Goal: Communication & Community: Answer question/provide support

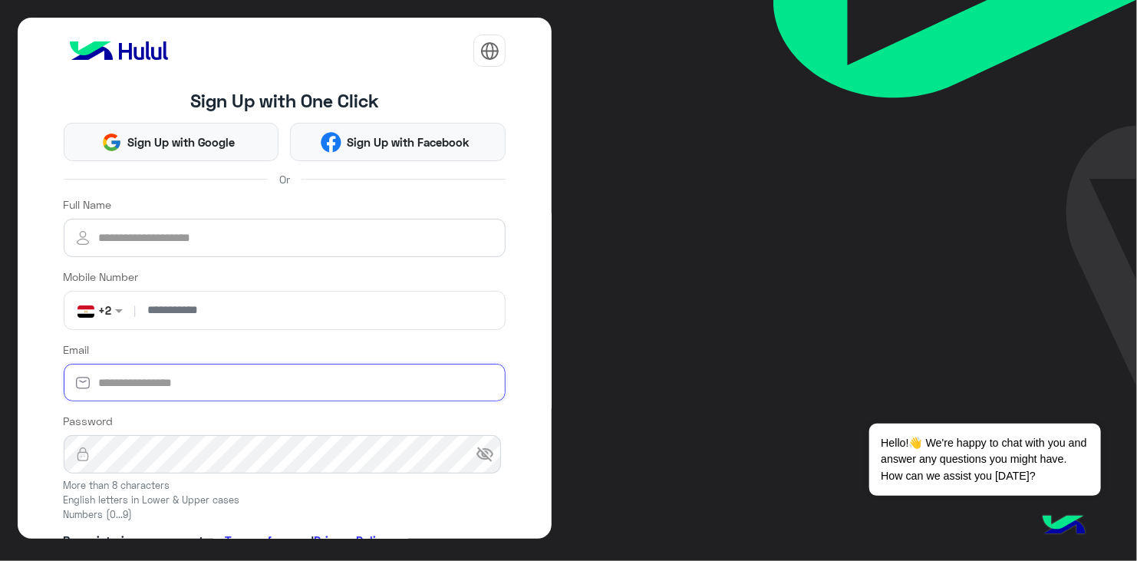
click at [346, 384] on input "Email" at bounding box center [285, 383] width 443 height 38
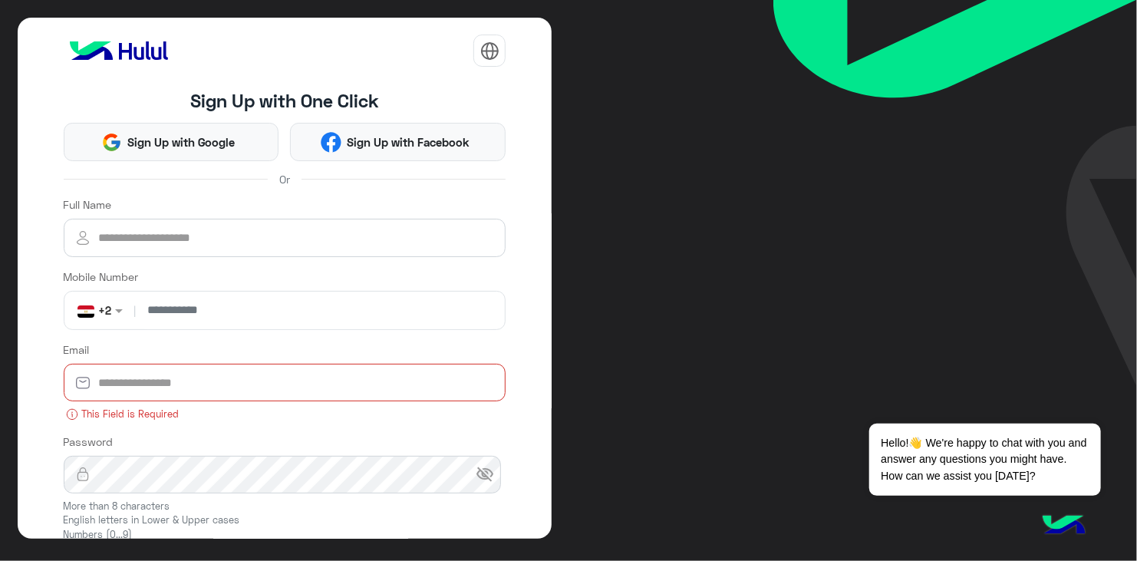
click at [259, 384] on input "Email" at bounding box center [285, 383] width 443 height 38
paste input "**********"
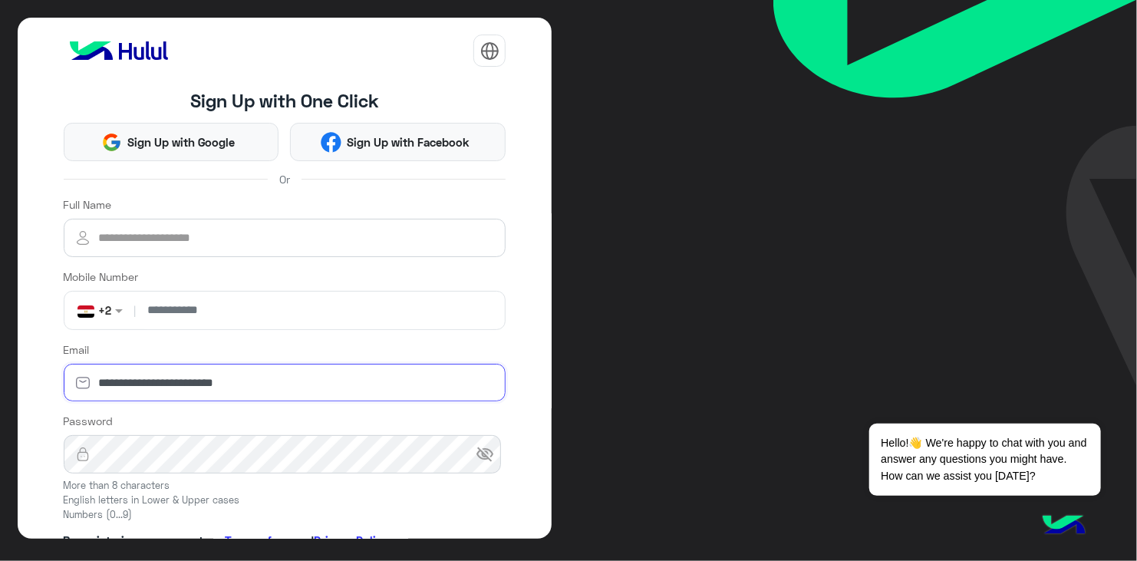
type input "**********"
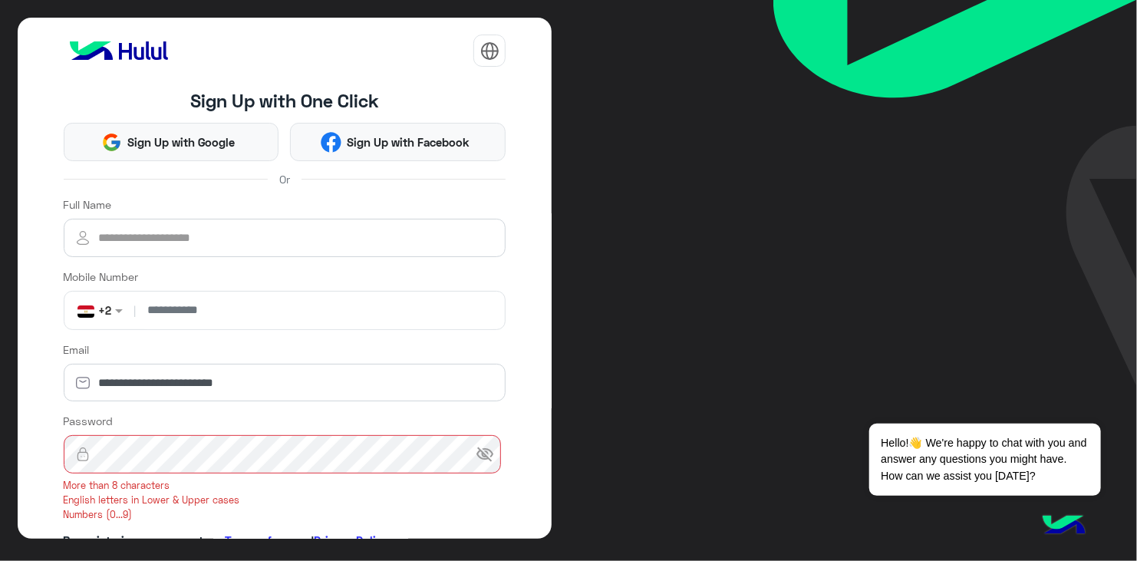
click at [486, 448] on span "visibility_off" at bounding box center [485, 454] width 18 height 18
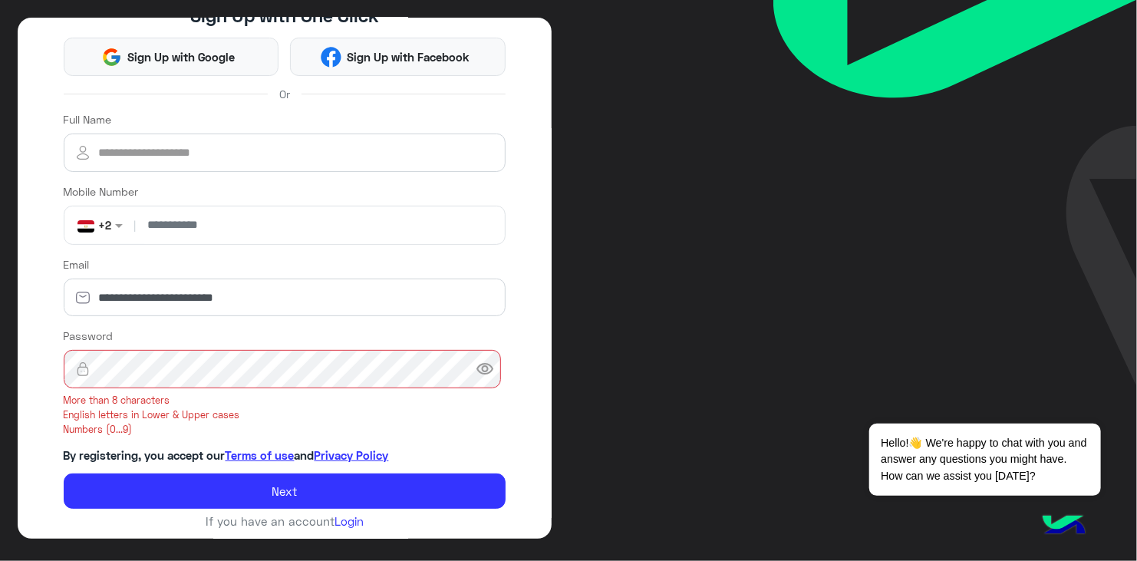
scroll to position [90, 0]
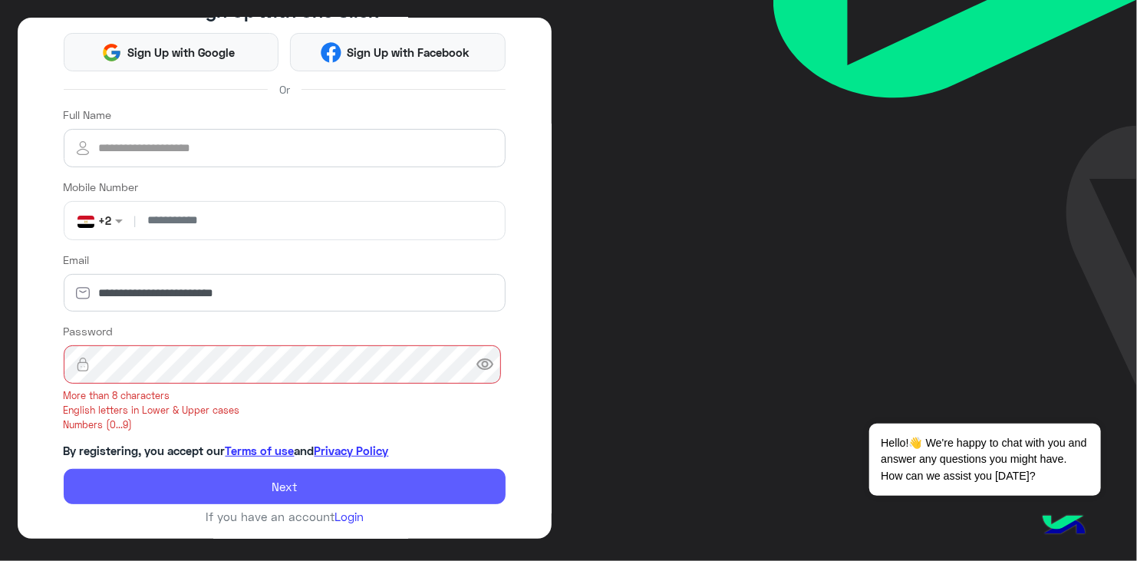
click at [345, 482] on button "Next" at bounding box center [285, 486] width 443 height 35
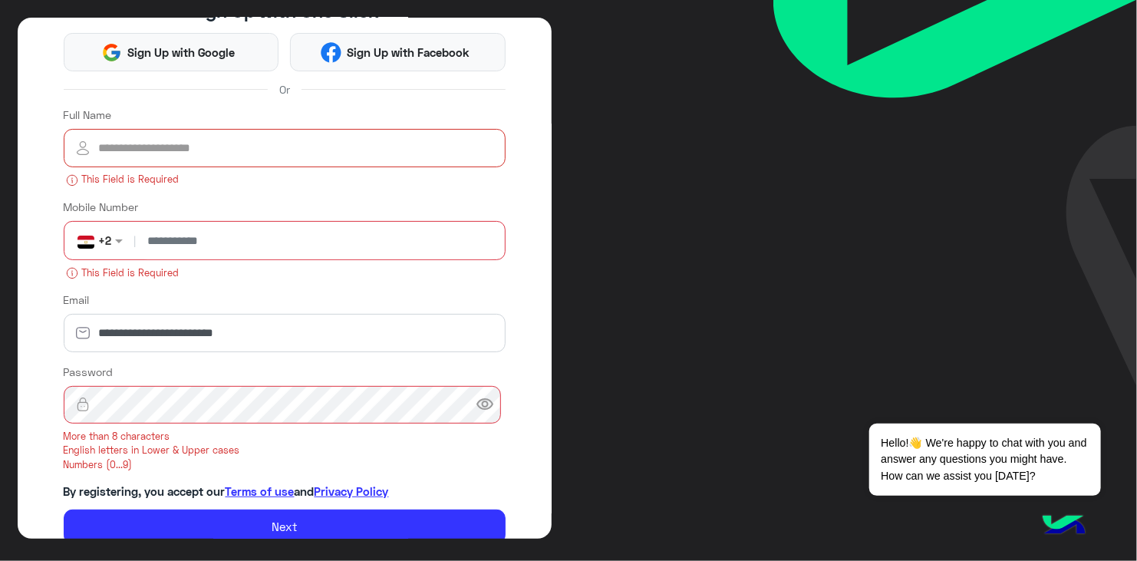
click at [237, 132] on input "Full Name" at bounding box center [285, 148] width 443 height 38
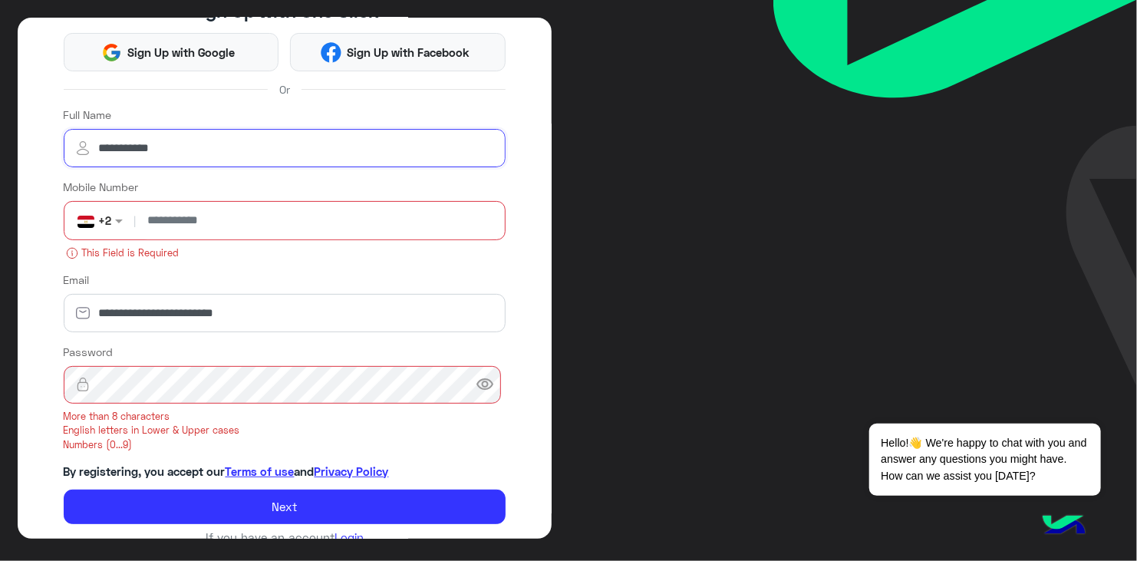
type input "**********"
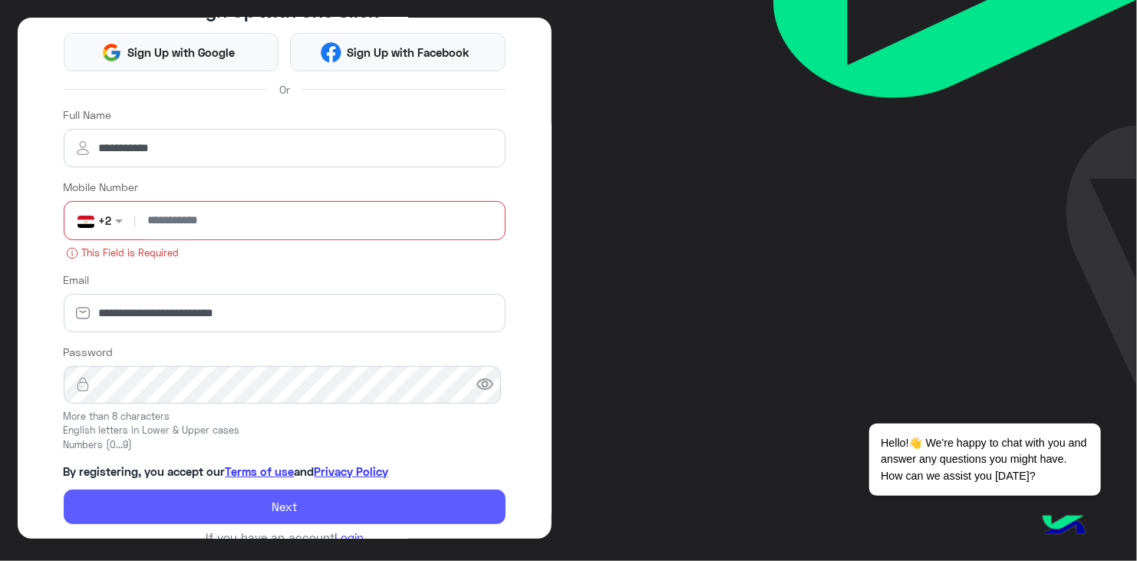
click at [248, 497] on button "Next" at bounding box center [285, 507] width 443 height 35
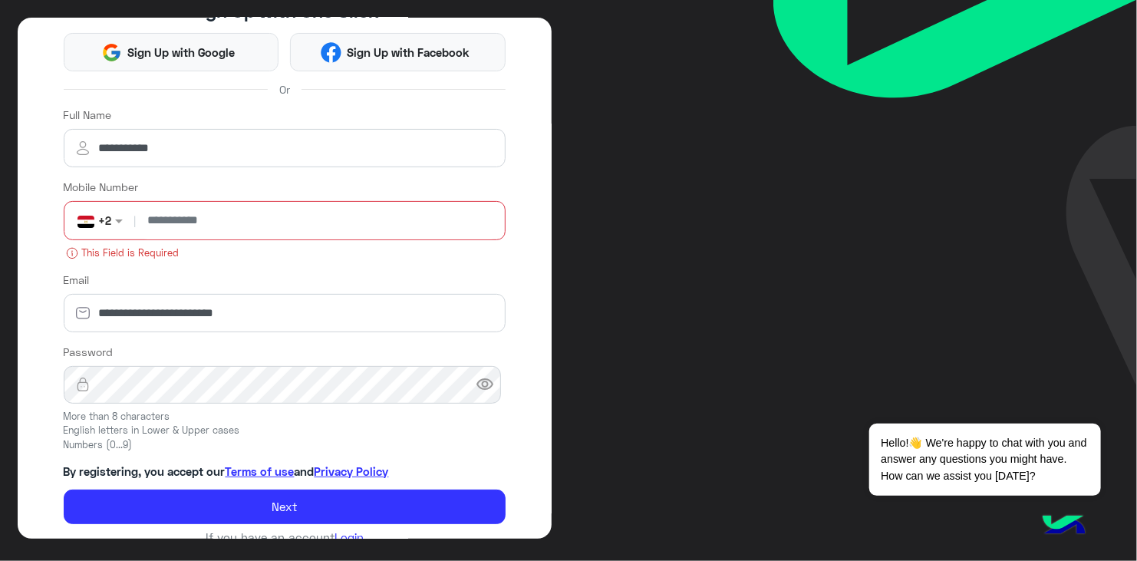
click at [264, 221] on input "number" at bounding box center [319, 221] width 361 height 38
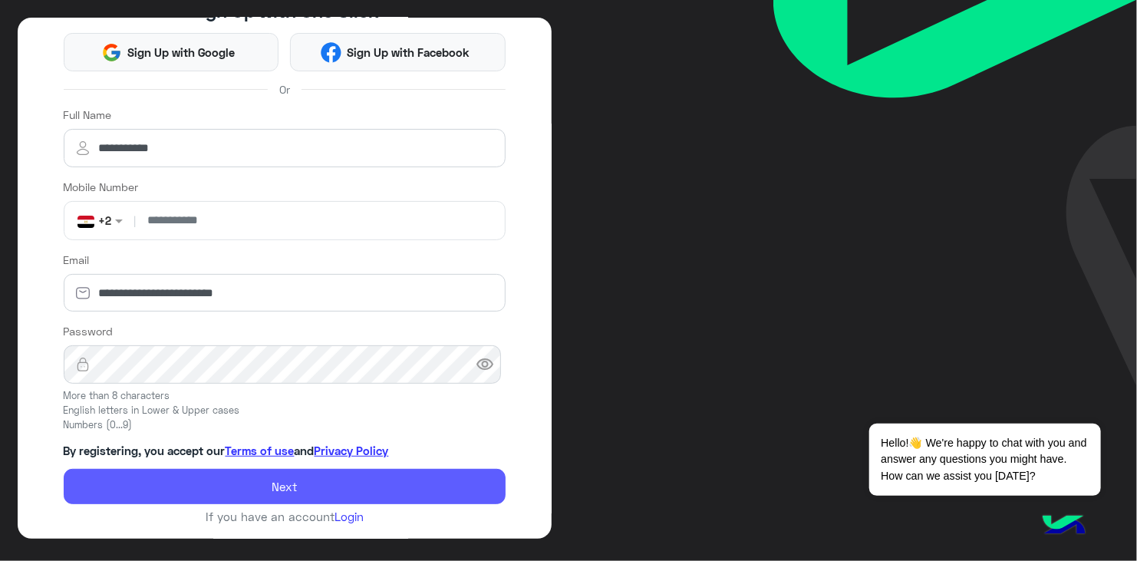
type input "**********"
click at [329, 487] on button "Next" at bounding box center [285, 486] width 443 height 35
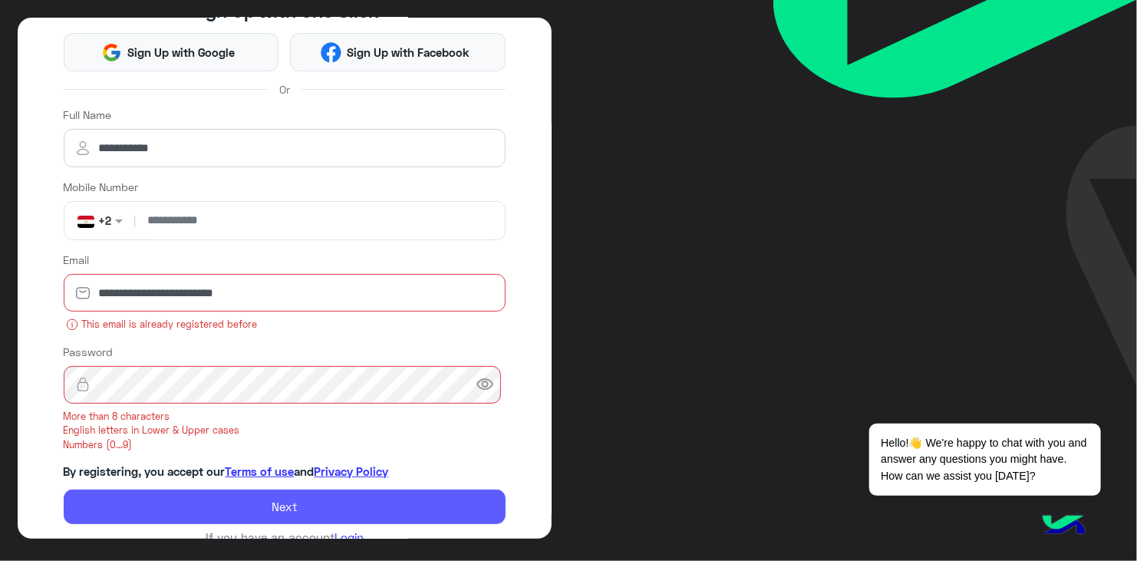
click at [286, 504] on button "Next" at bounding box center [285, 507] width 443 height 35
click at [372, 510] on button "Next" at bounding box center [285, 507] width 443 height 35
click at [300, 507] on button "Next" at bounding box center [285, 507] width 443 height 35
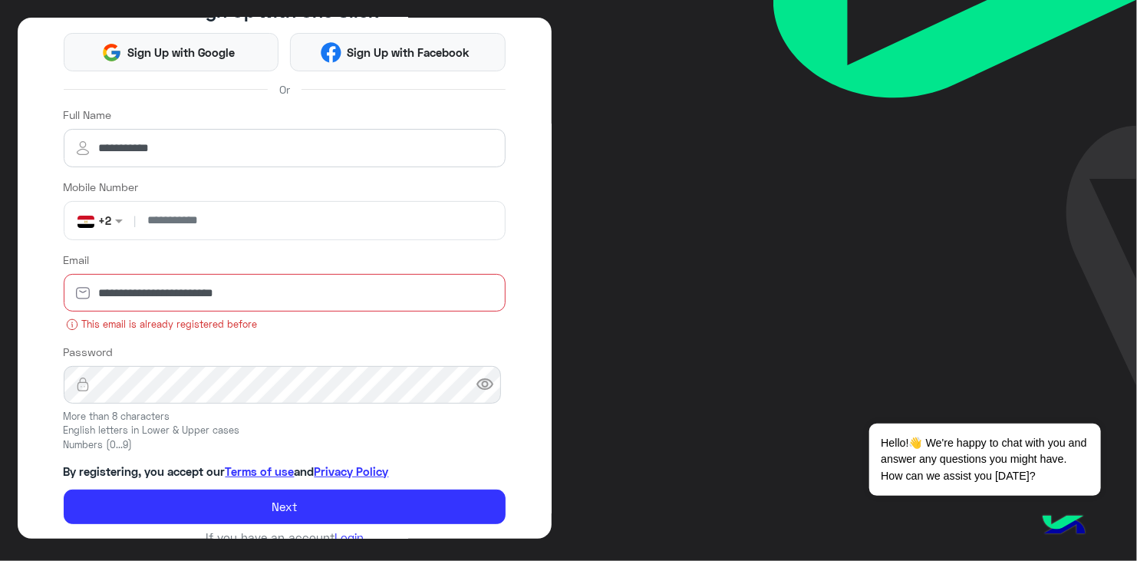
scroll to position [0, 0]
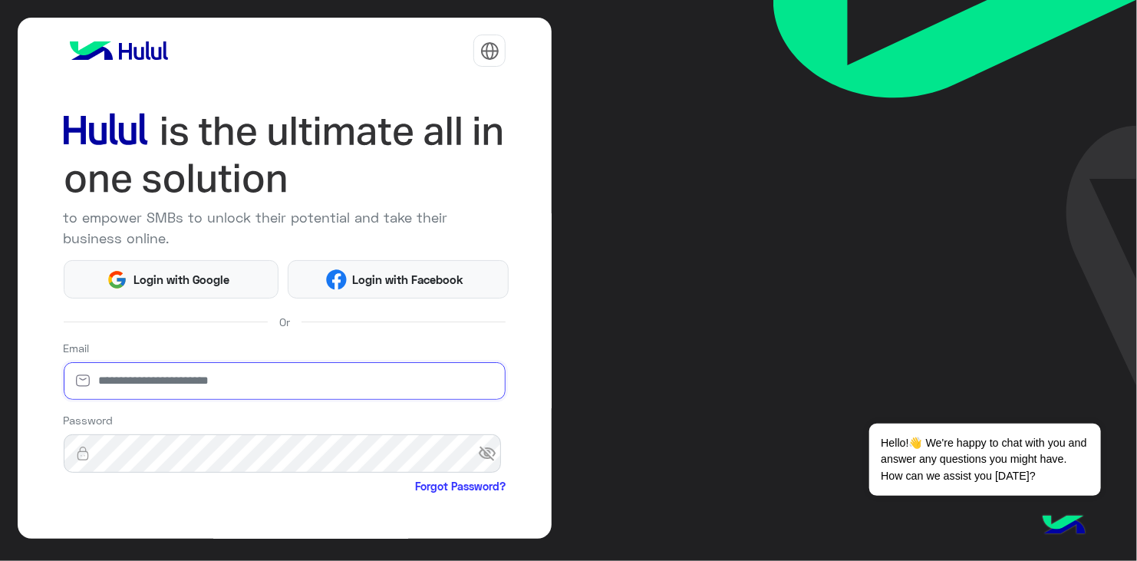
click at [326, 388] on input "email" at bounding box center [285, 381] width 443 height 38
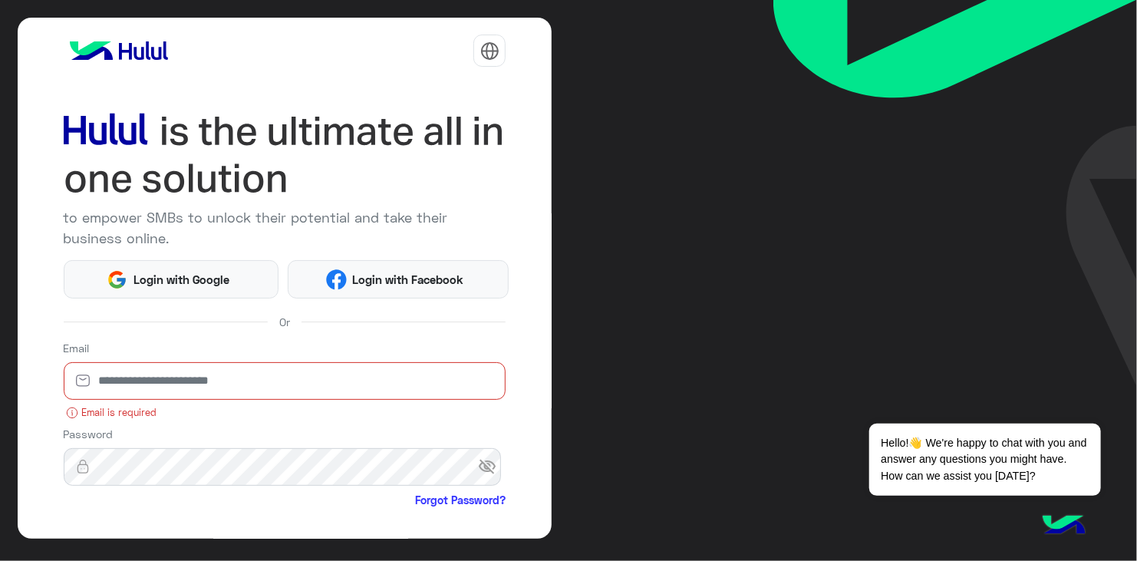
click at [312, 377] on input "email" at bounding box center [285, 381] width 443 height 38
paste input "**********"
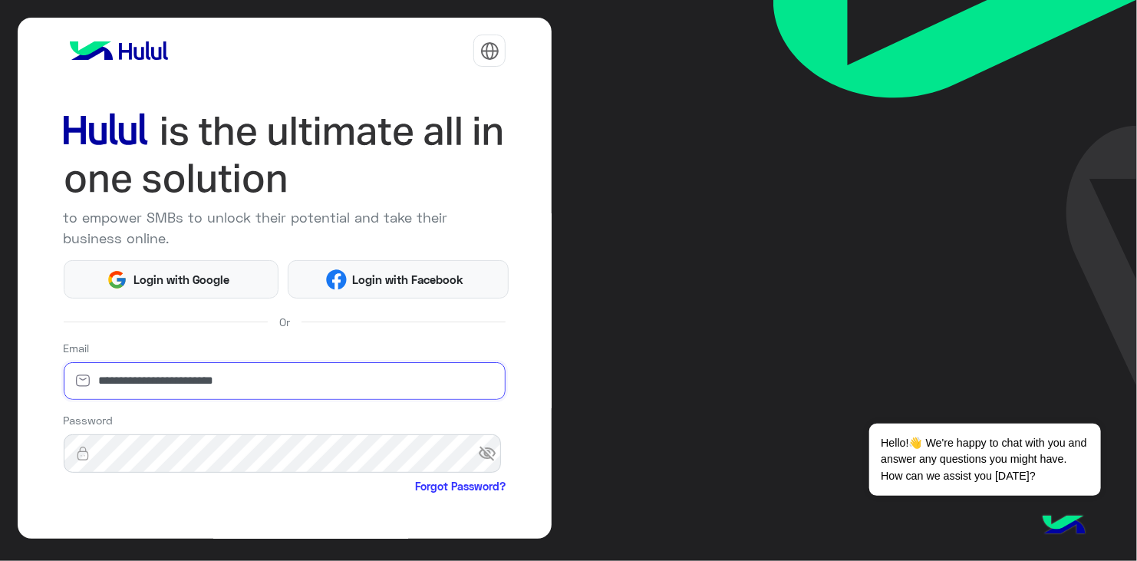
type input "**********"
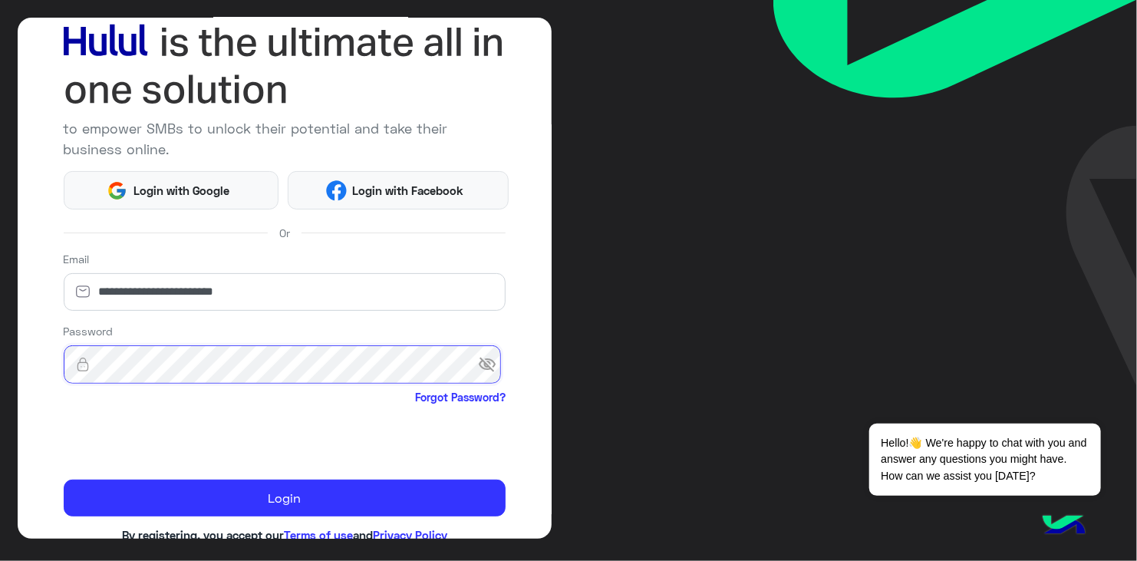
scroll to position [126, 0]
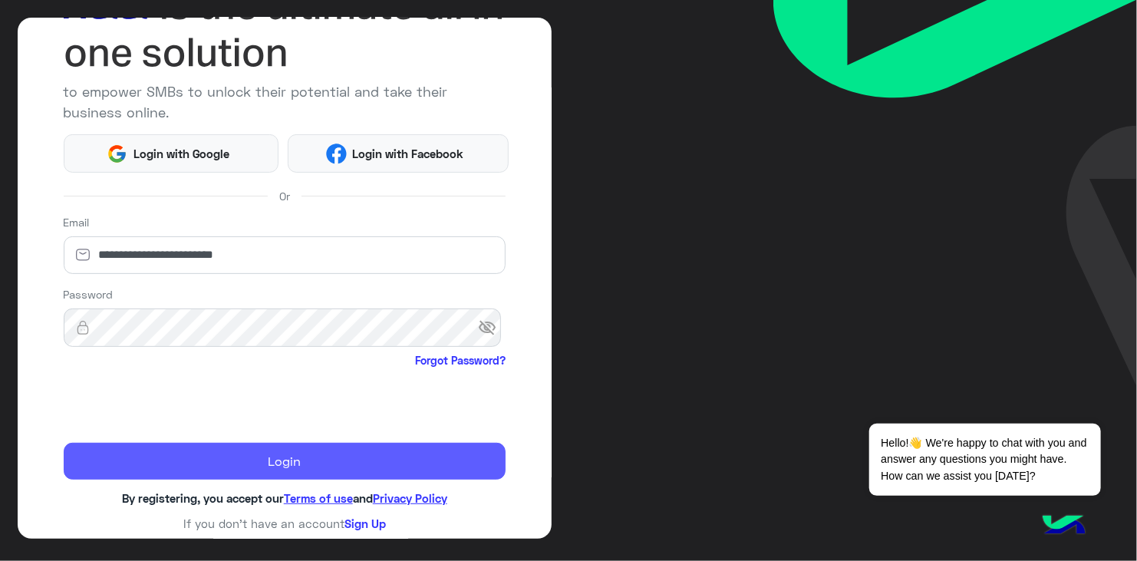
click at [322, 467] on button "Login" at bounding box center [285, 461] width 443 height 37
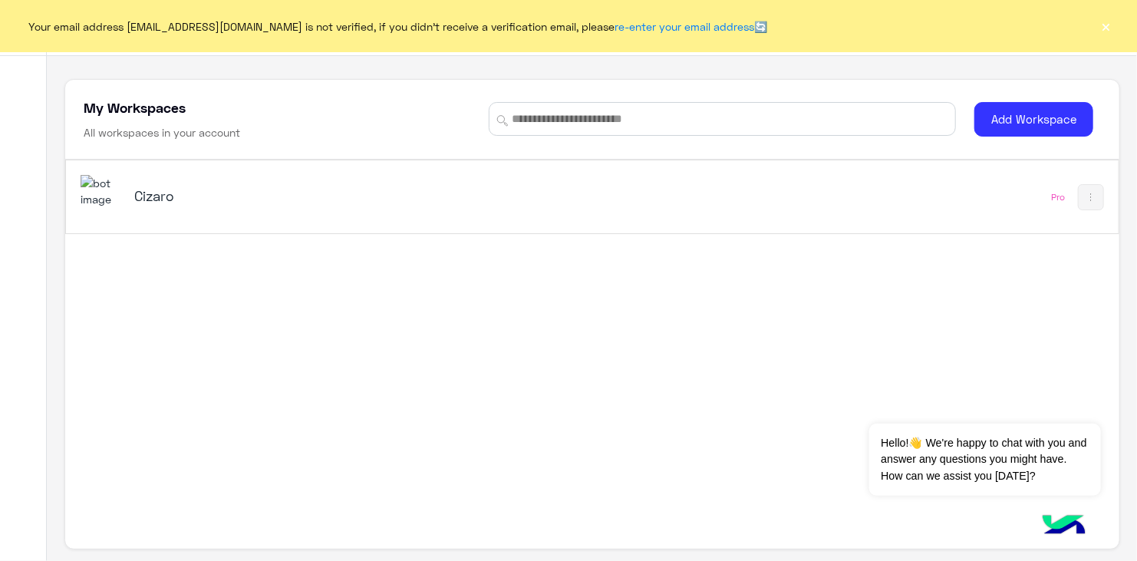
click at [143, 196] on h5 "Cizaro" at bounding box center [318, 196] width 368 height 18
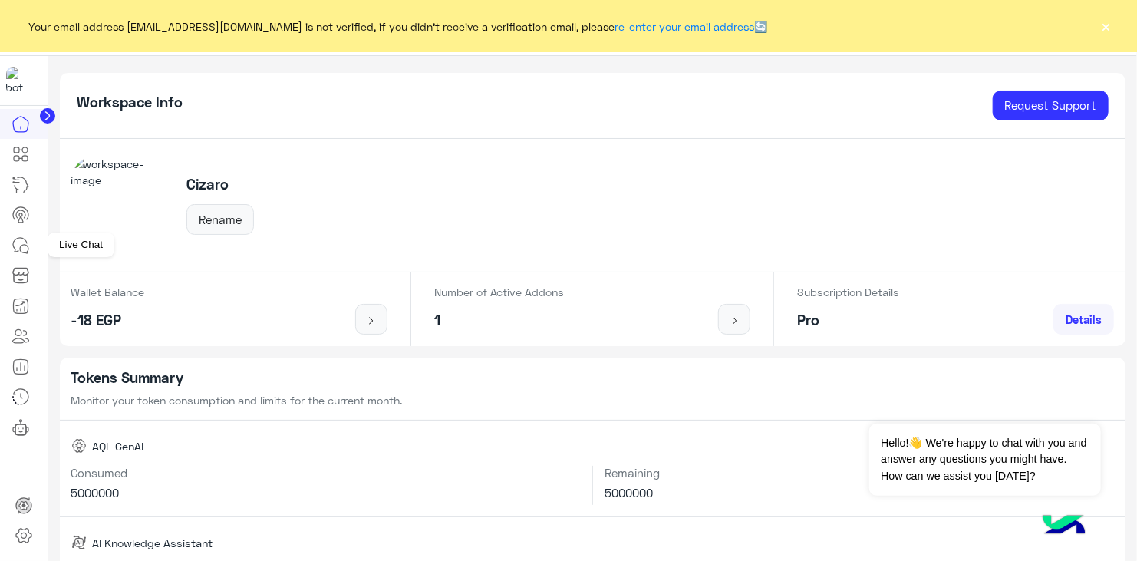
click at [21, 246] on icon at bounding box center [21, 245] width 18 height 18
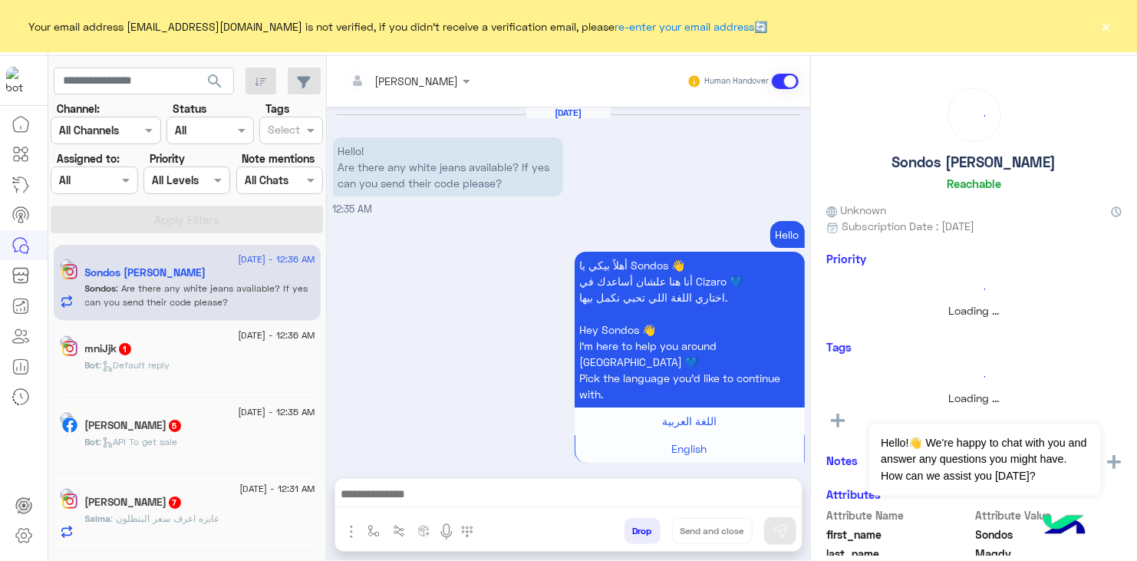
scroll to position [689, 0]
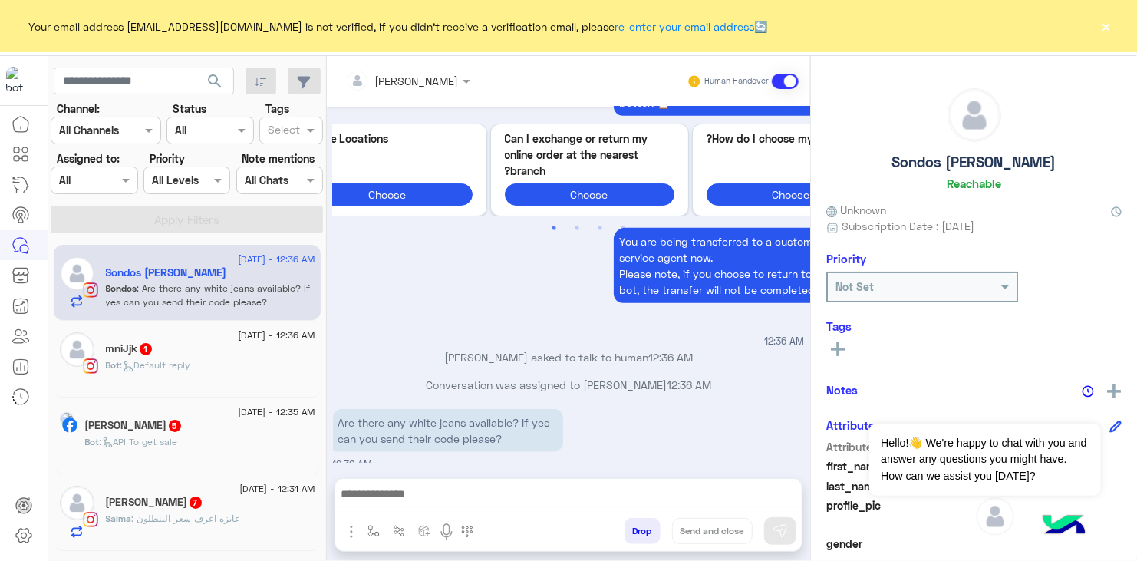
click at [1108, 26] on button "×" at bounding box center [1106, 25] width 15 height 15
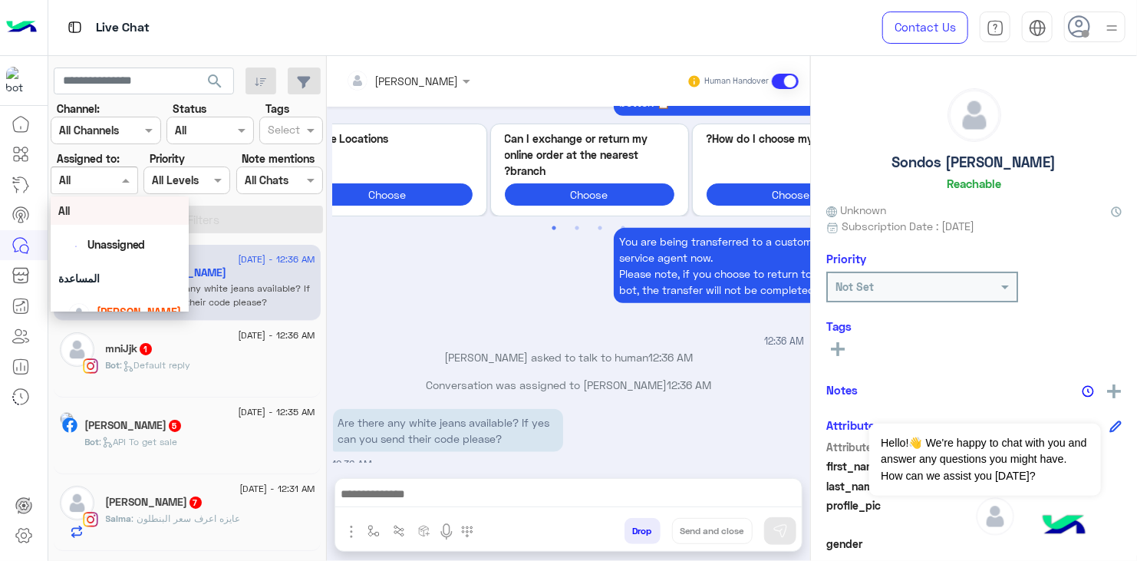
click at [109, 180] on div at bounding box center [93, 180] width 85 height 18
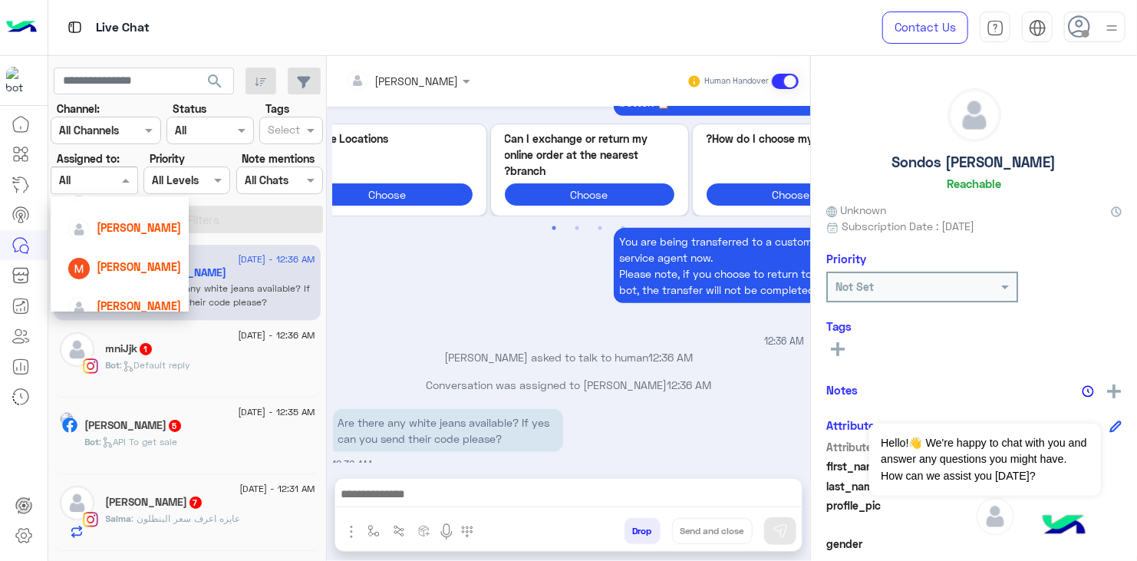
scroll to position [176, 0]
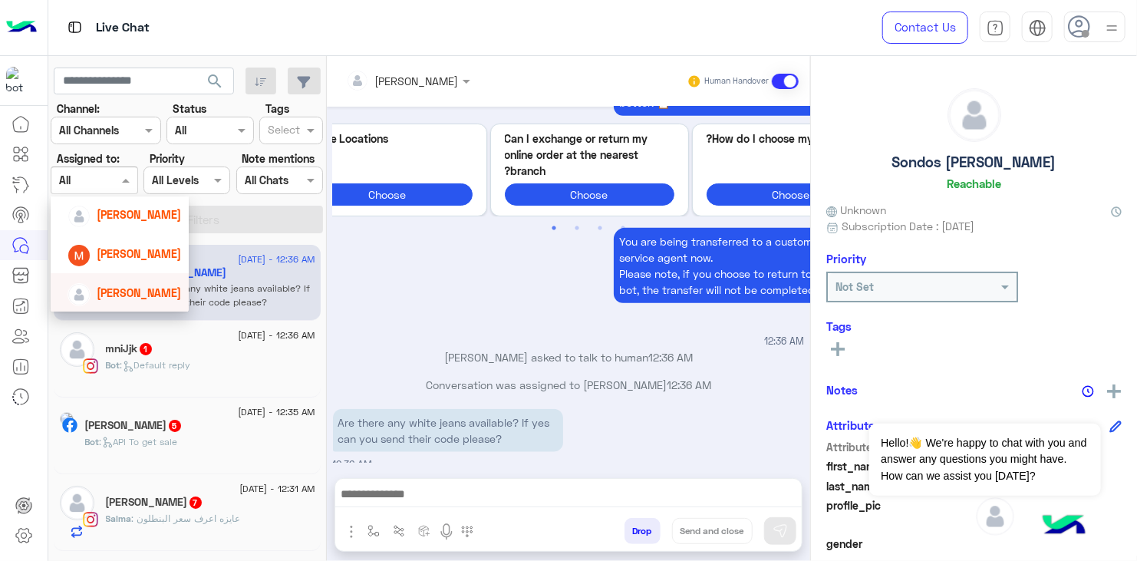
click at [139, 287] on span "Mona Farag" at bounding box center [139, 292] width 84 height 13
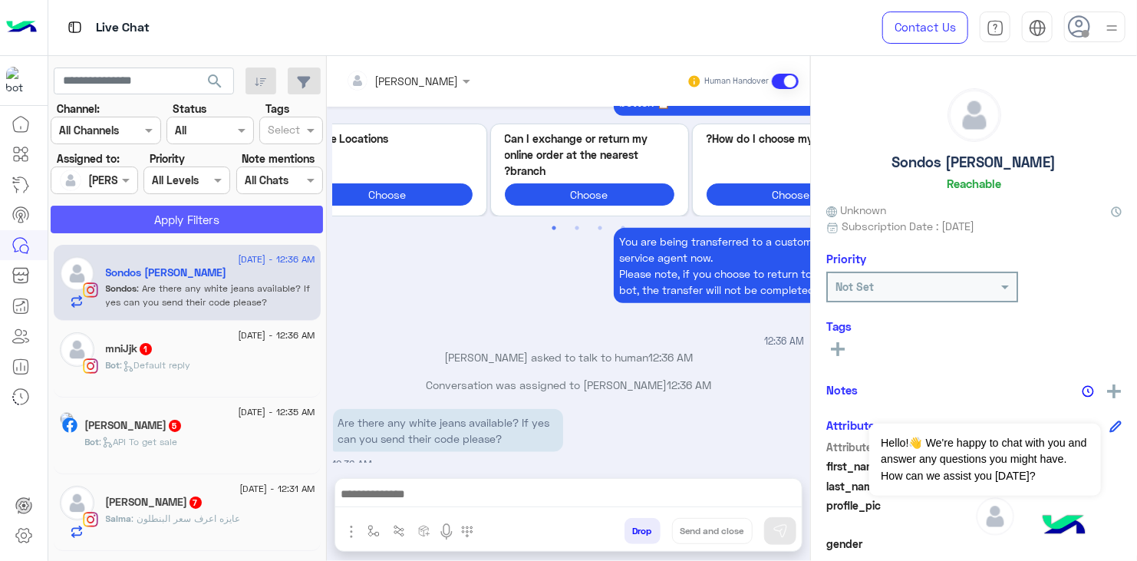
click at [159, 224] on button "Apply Filters" at bounding box center [187, 220] width 272 height 28
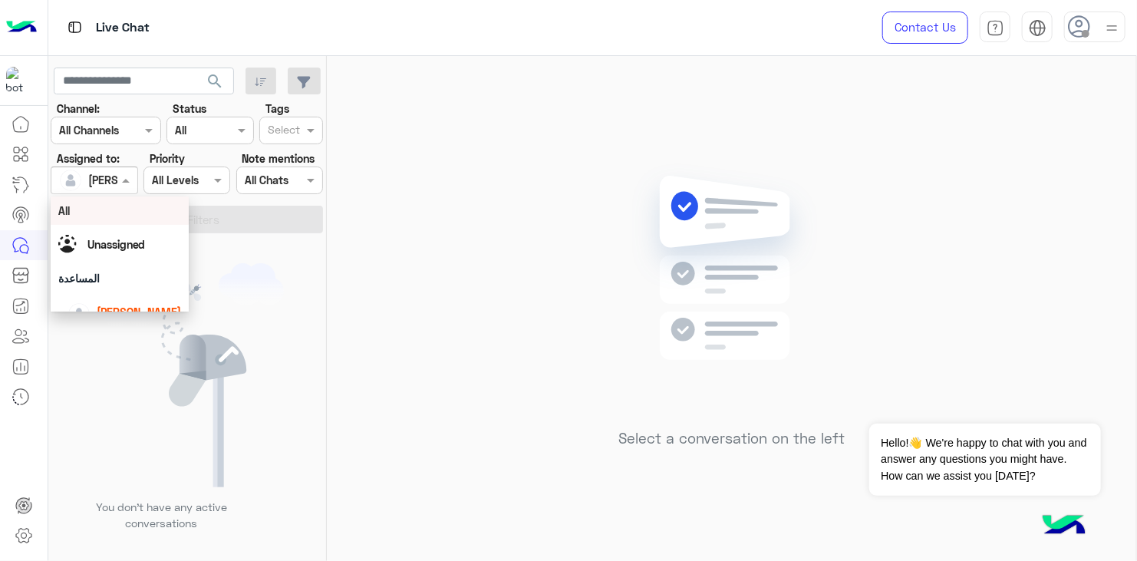
click at [104, 172] on div at bounding box center [93, 180] width 85 height 18
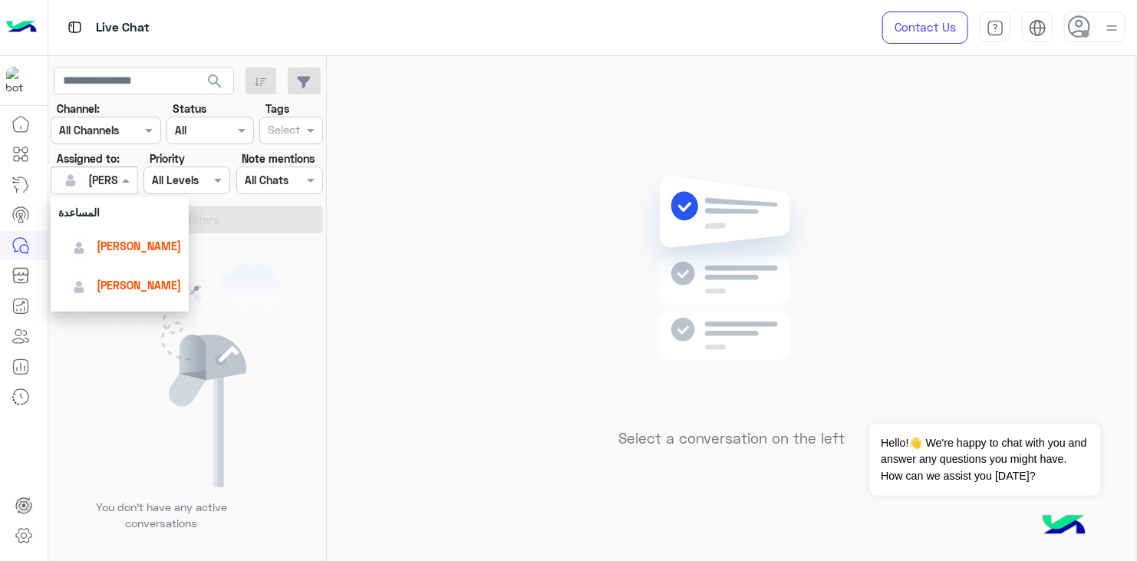
scroll to position [72, 0]
click at [144, 242] on span "lobna Mounir" at bounding box center [139, 239] width 84 height 13
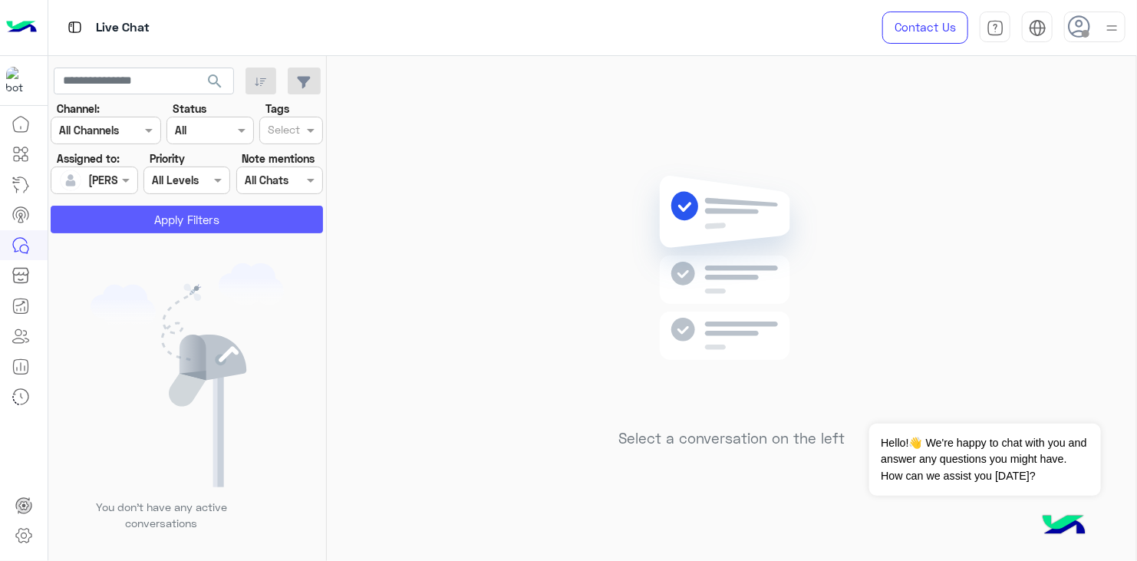
click at [162, 229] on button "Apply Filters" at bounding box center [187, 220] width 272 height 28
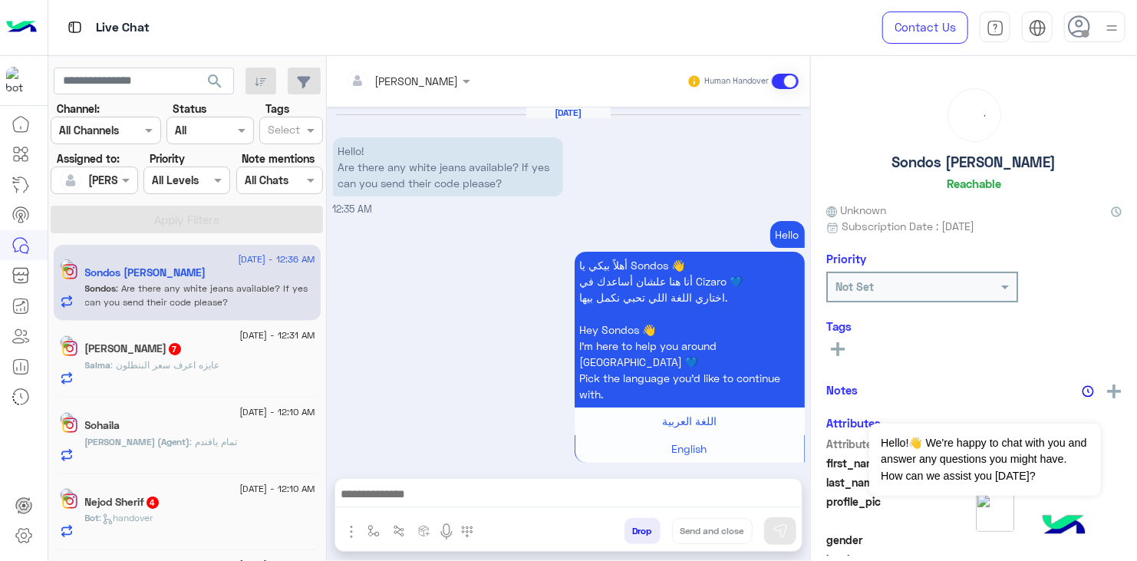
scroll to position [689, 0]
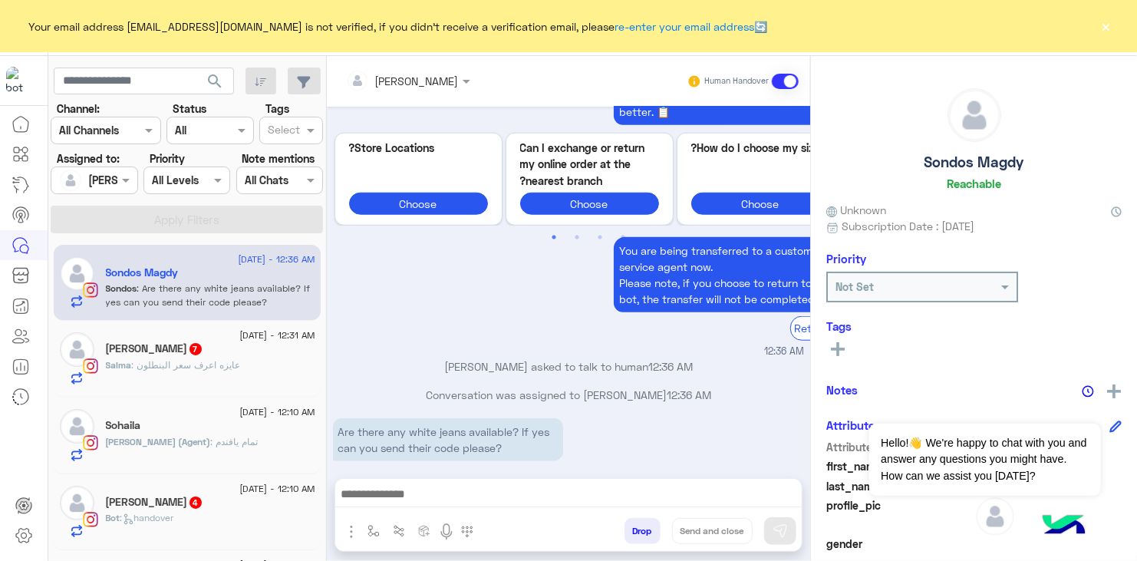
click at [461, 358] on p "Sondos Magdy asked to talk to human 12:36 AM" at bounding box center [569, 366] width 472 height 16
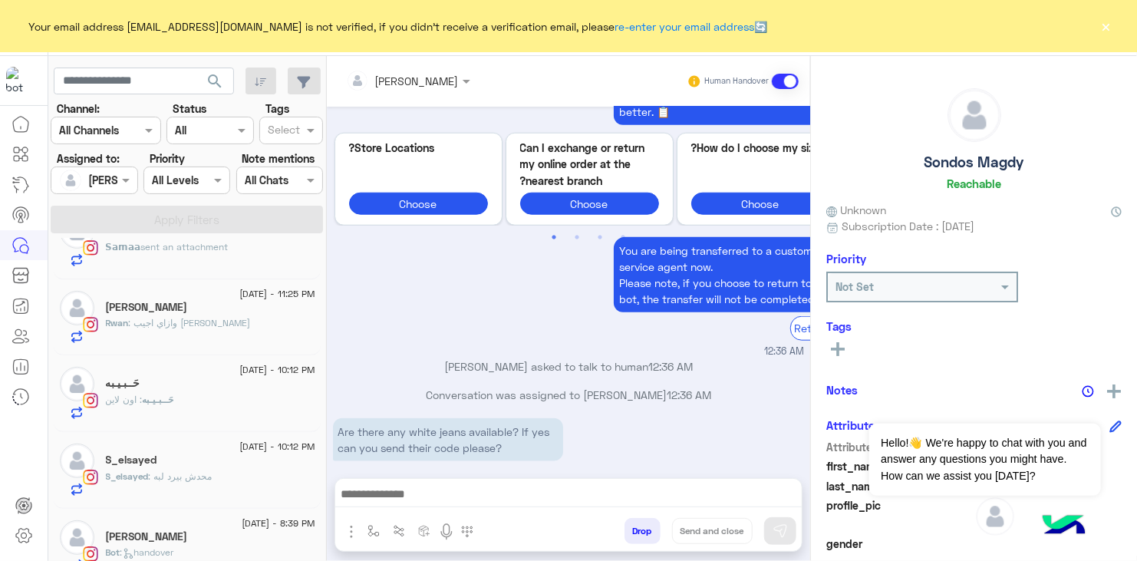
scroll to position [370, 0]
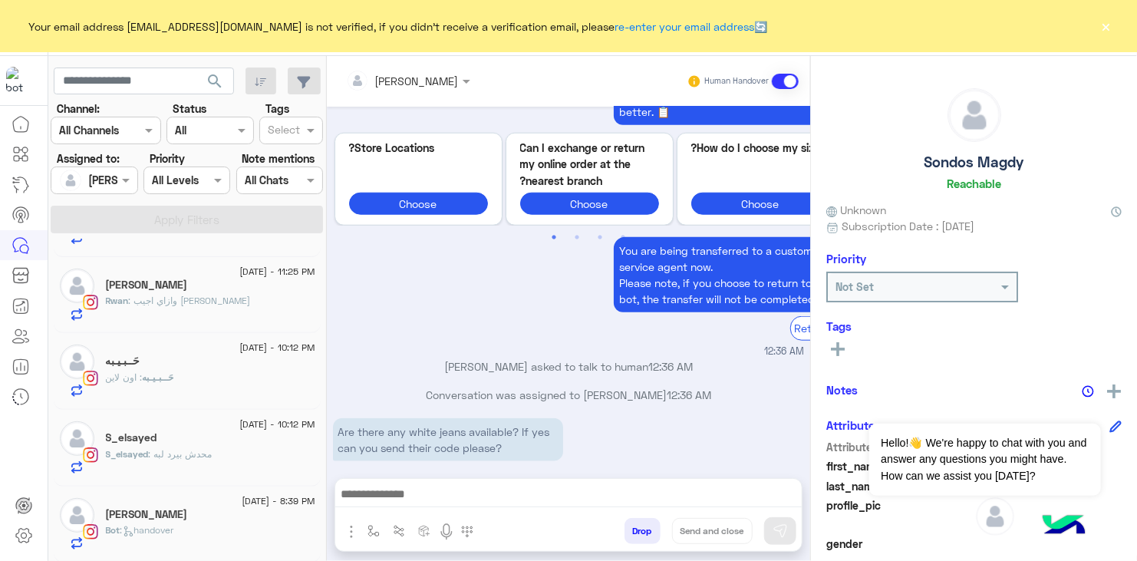
click at [214, 460] on div "S_elsayed : محدش بيرد لبه" at bounding box center [211, 460] width 210 height 27
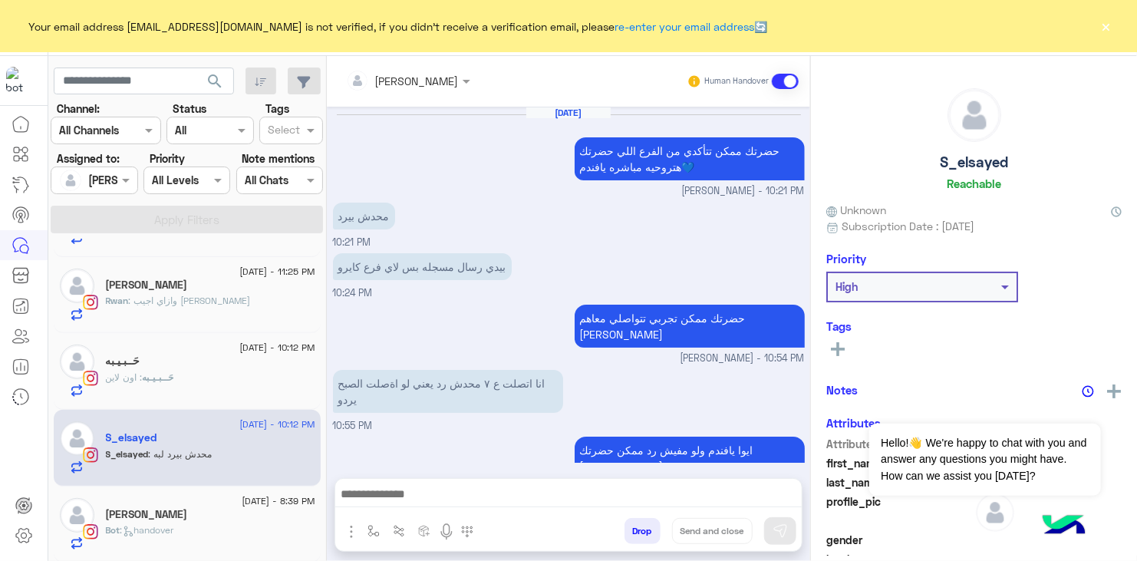
scroll to position [1185, 0]
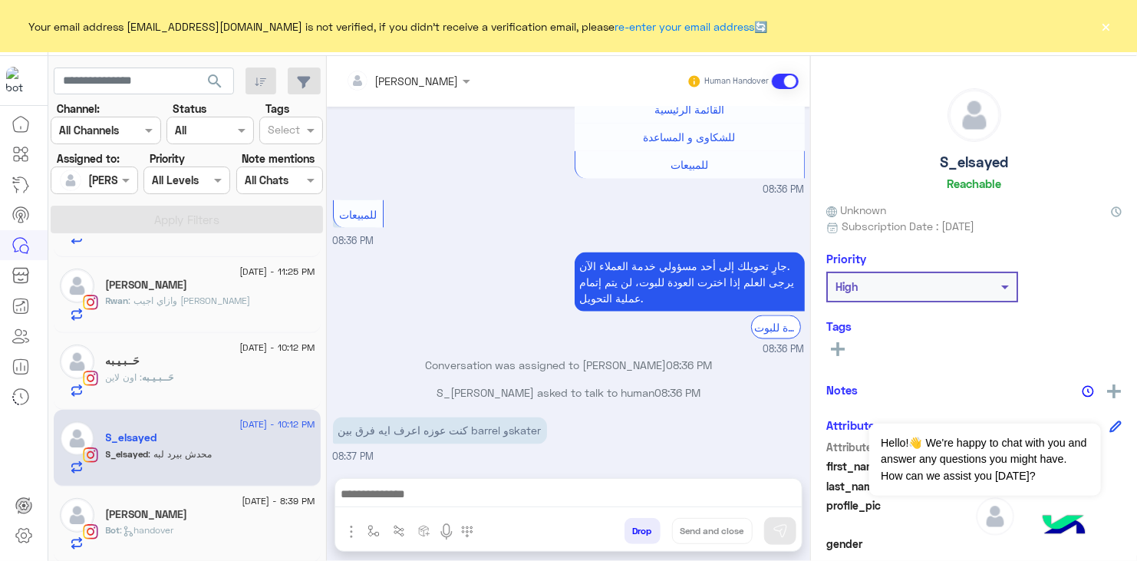
click at [147, 528] on span ": handover" at bounding box center [148, 530] width 54 height 12
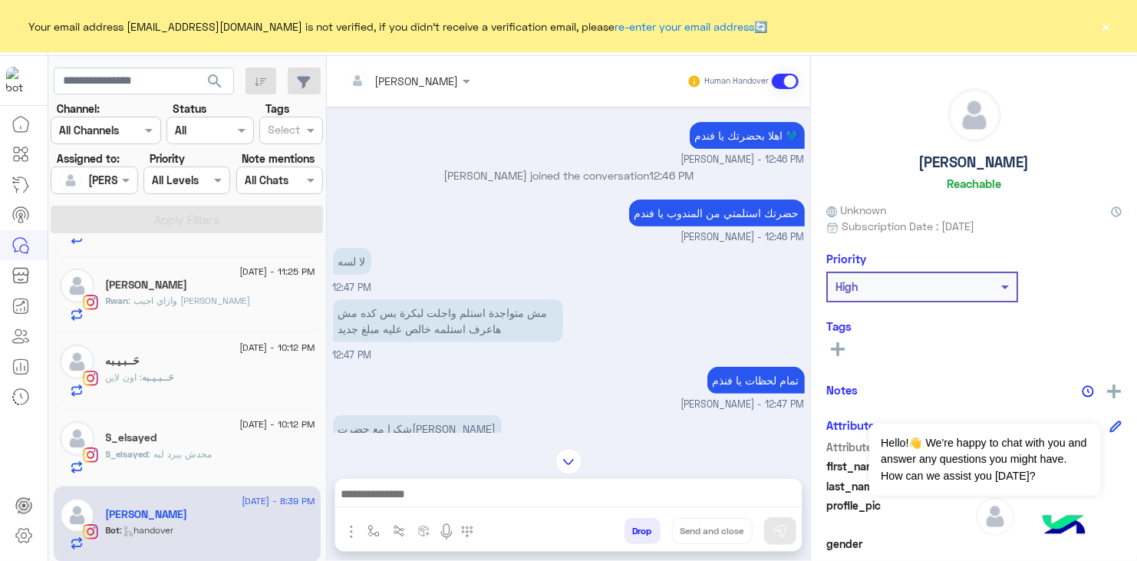
scroll to position [206, 0]
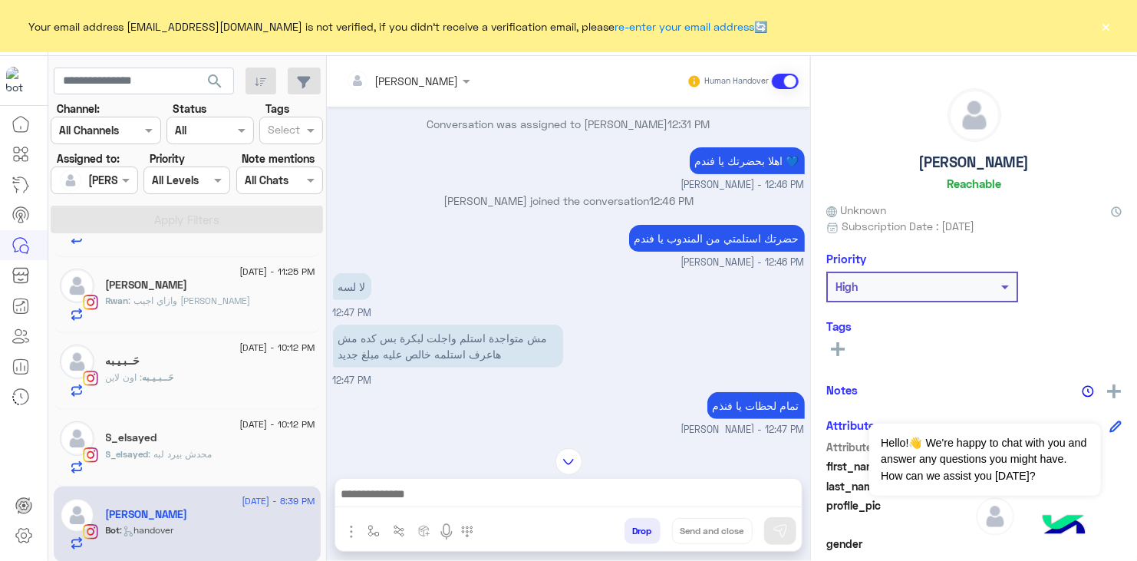
click at [226, 381] on div "حَــبـيـبه : اون لاين" at bounding box center [211, 384] width 210 height 27
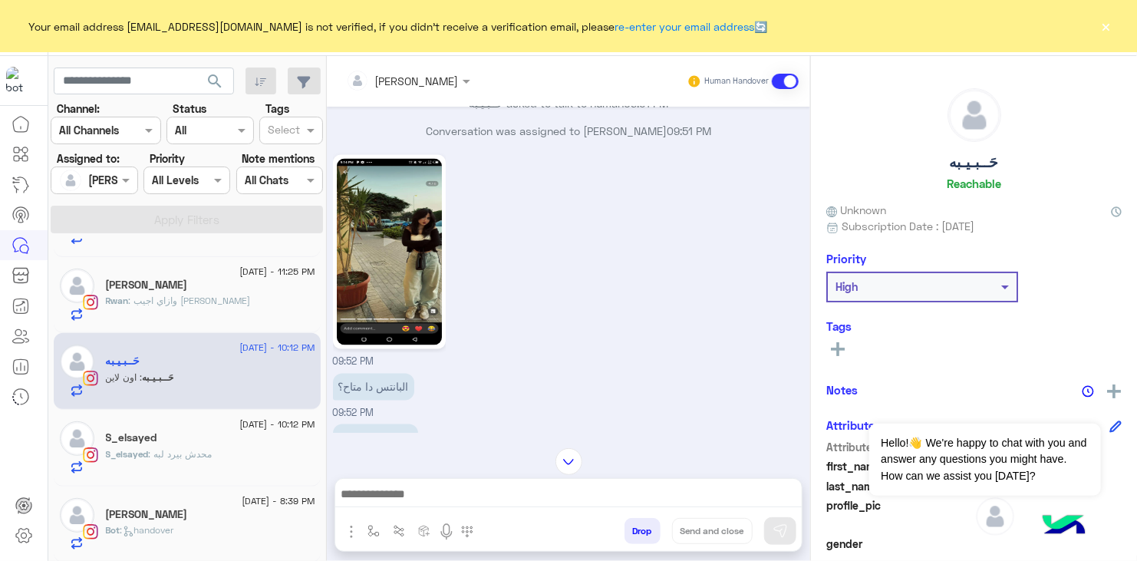
scroll to position [1256, 0]
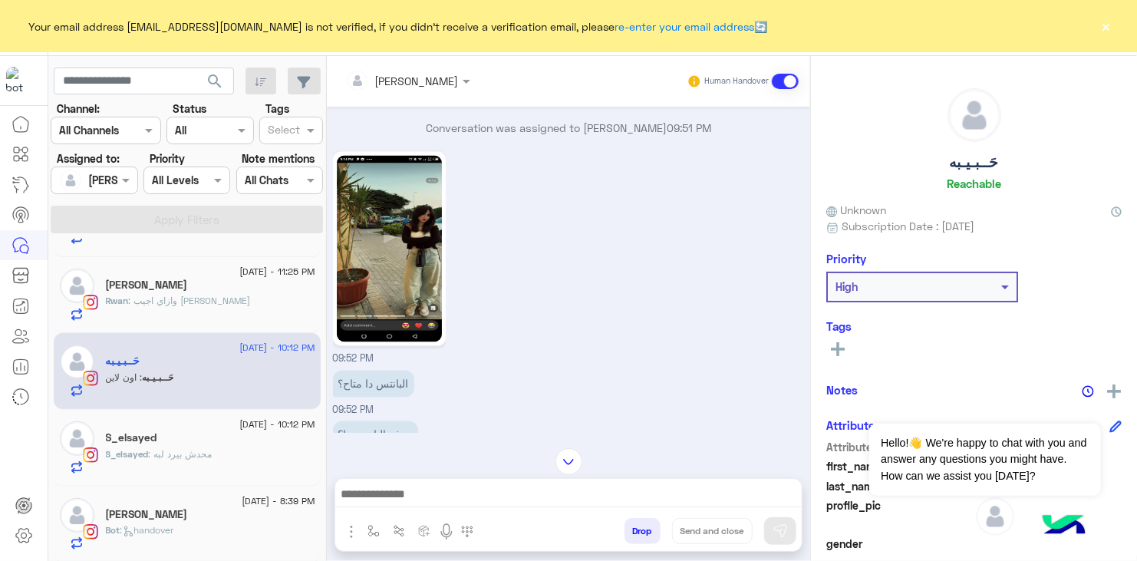
click at [384, 252] on img at bounding box center [389, 249] width 105 height 187
click at [227, 312] on div "Rwan : وازاي اجيب لينك دا" at bounding box center [211, 307] width 210 height 27
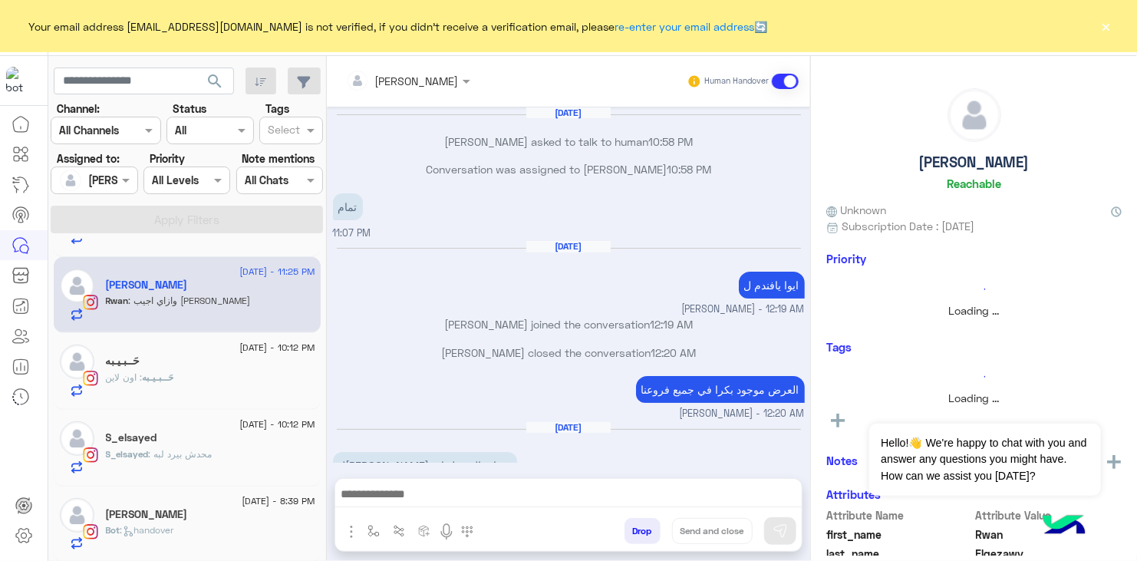
scroll to position [1220, 0]
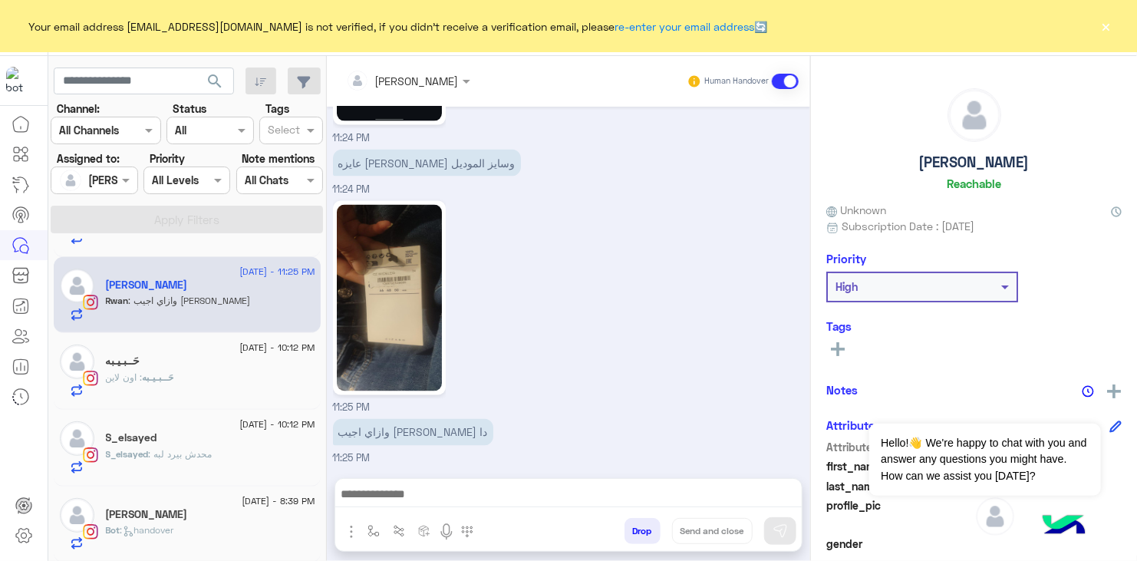
click at [194, 546] on div "Bot : handover" at bounding box center [211, 536] width 210 height 27
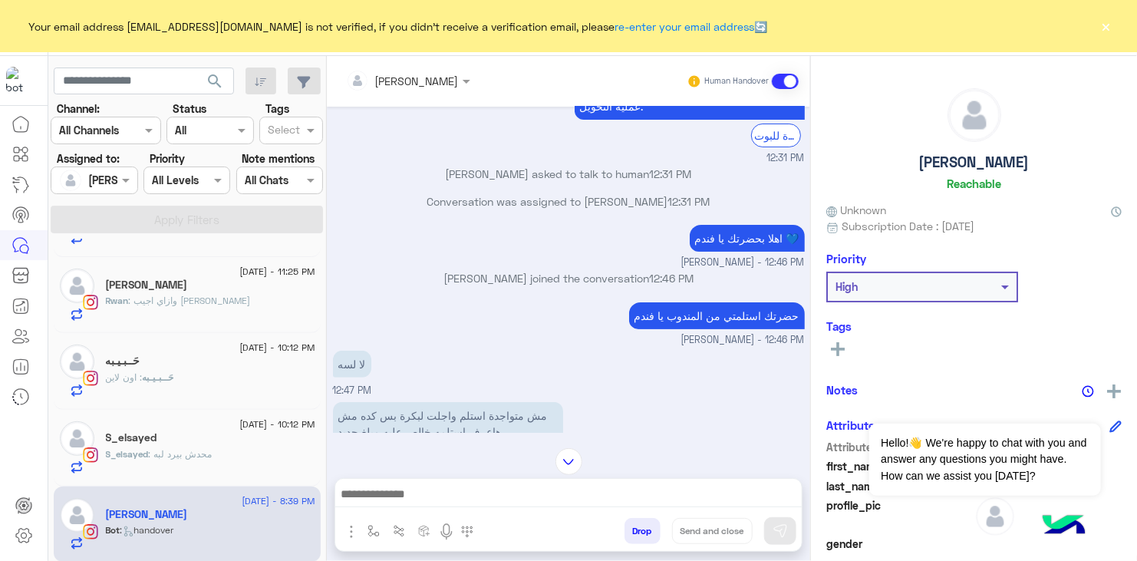
scroll to position [310, 0]
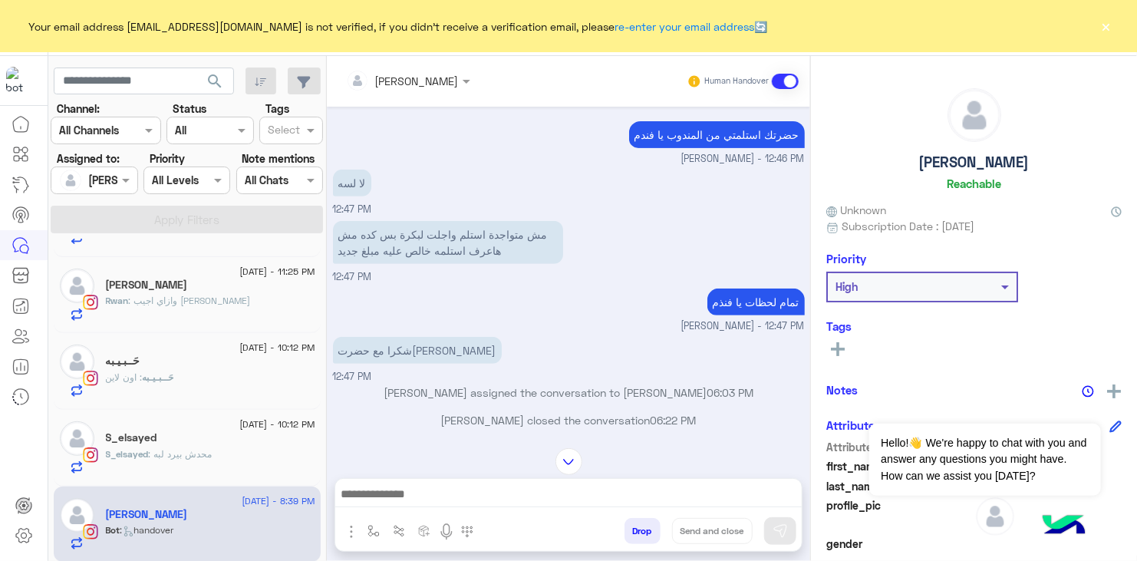
click at [269, 449] on div "S_elsayed : محدش بيرد لبه" at bounding box center [211, 460] width 210 height 27
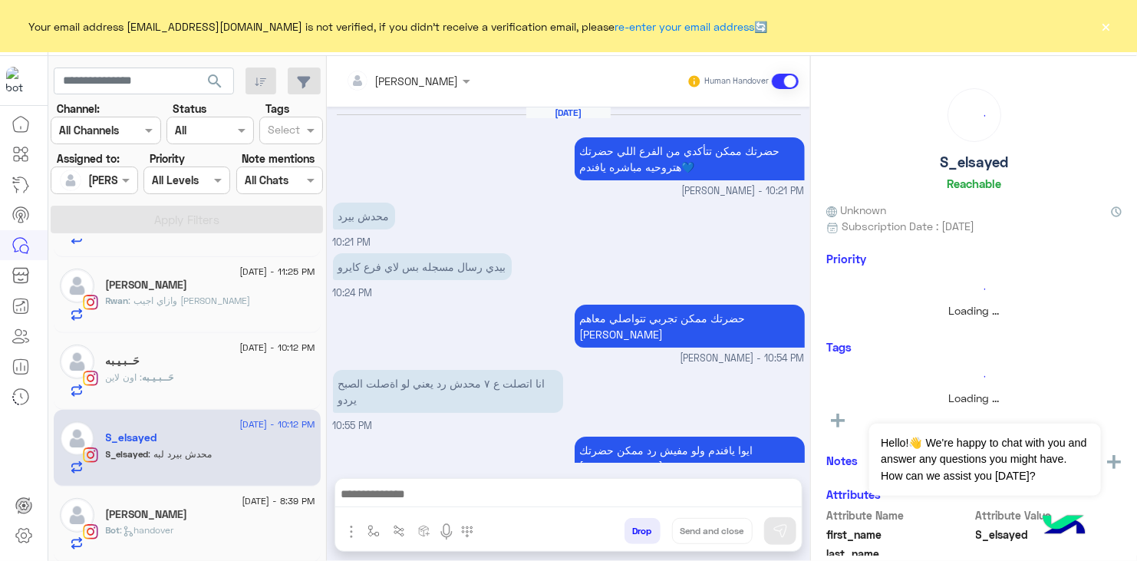
scroll to position [1185, 0]
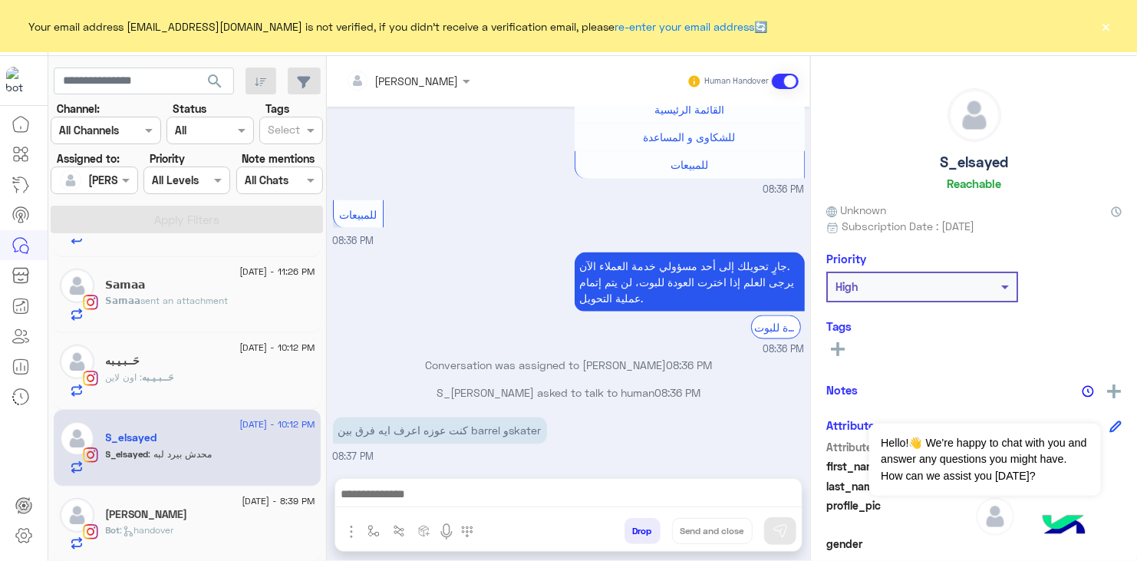
click at [644, 465] on div "محدش بيرد لبه 10:12 PM" at bounding box center [569, 490] width 472 height 51
click at [563, 465] on div "محدش بيرد لبه 10:12 PM" at bounding box center [569, 490] width 472 height 51
